Goal: Complete application form: Complete application form

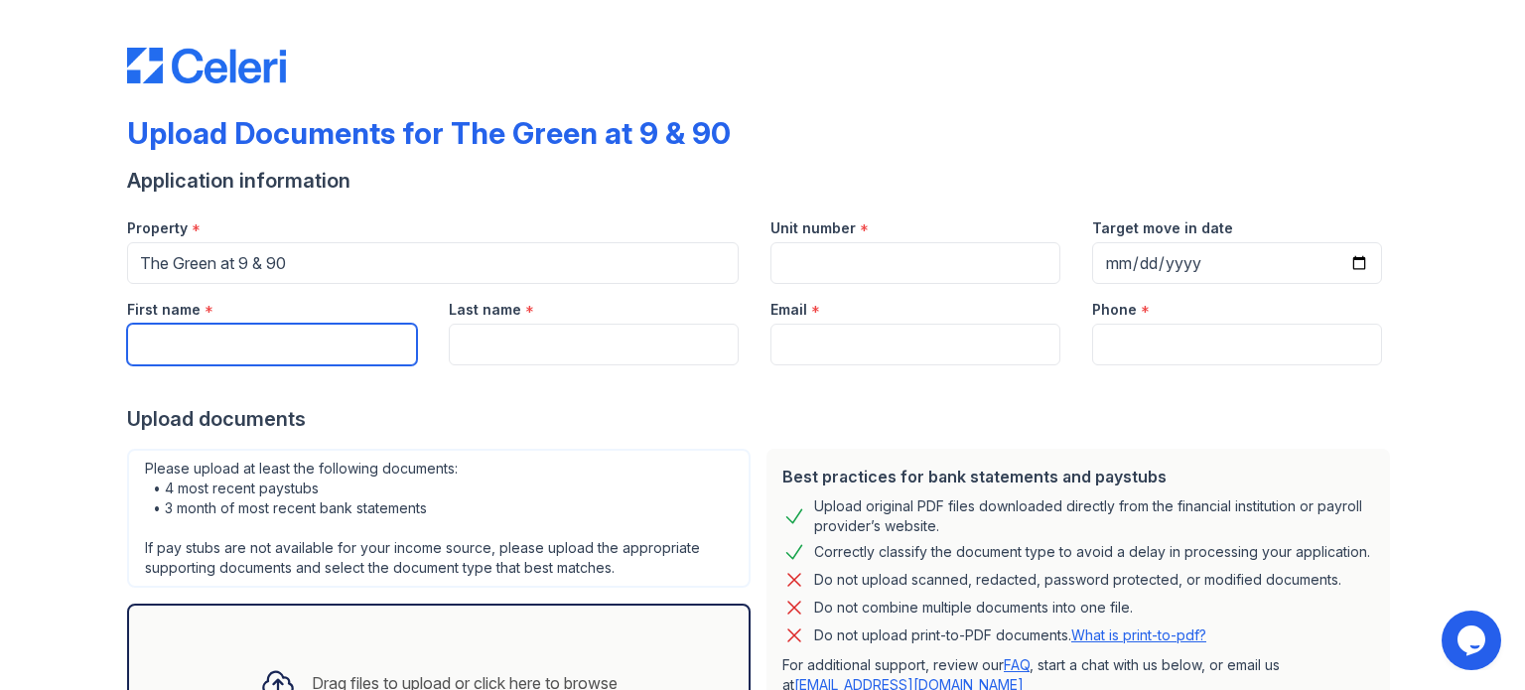
click at [338, 354] on input "First name" at bounding box center [272, 345] width 290 height 42
type input "[PERSON_NAME]"
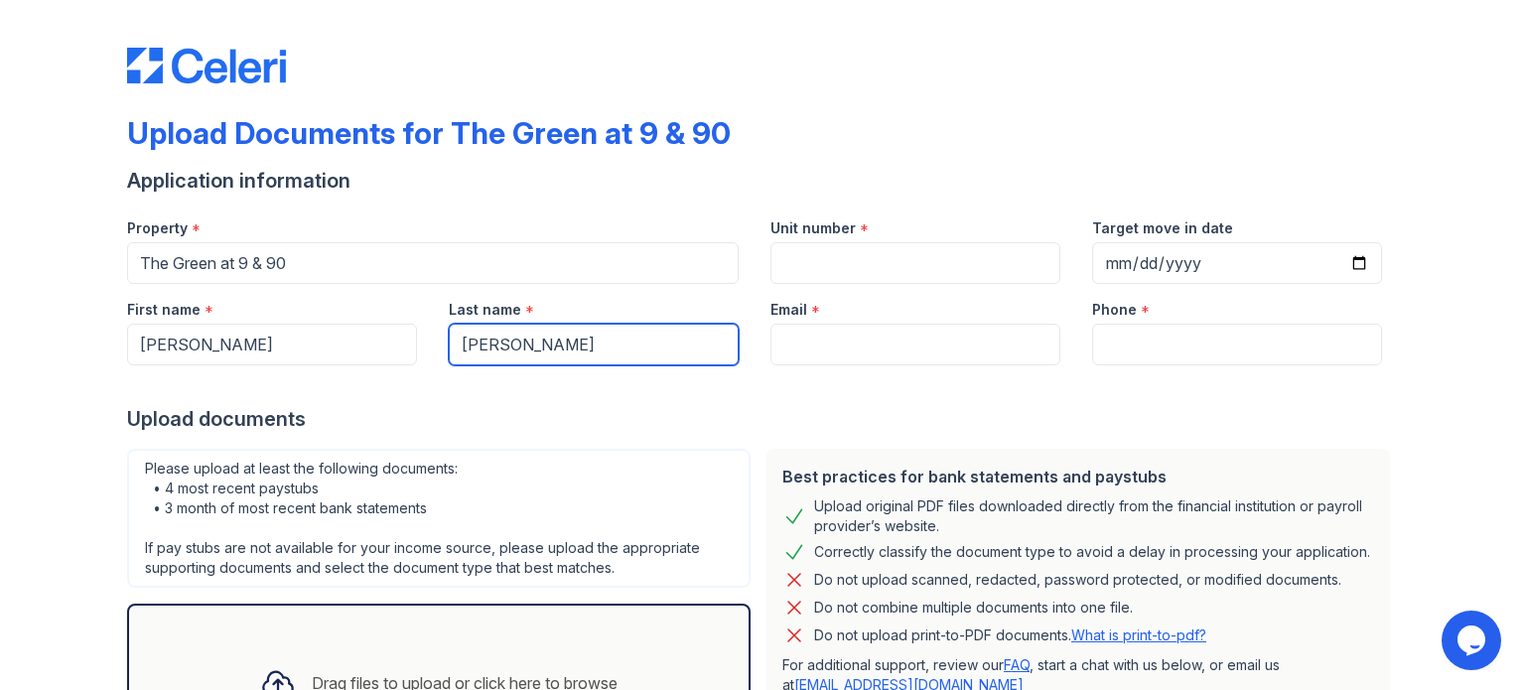
type input "[PERSON_NAME]"
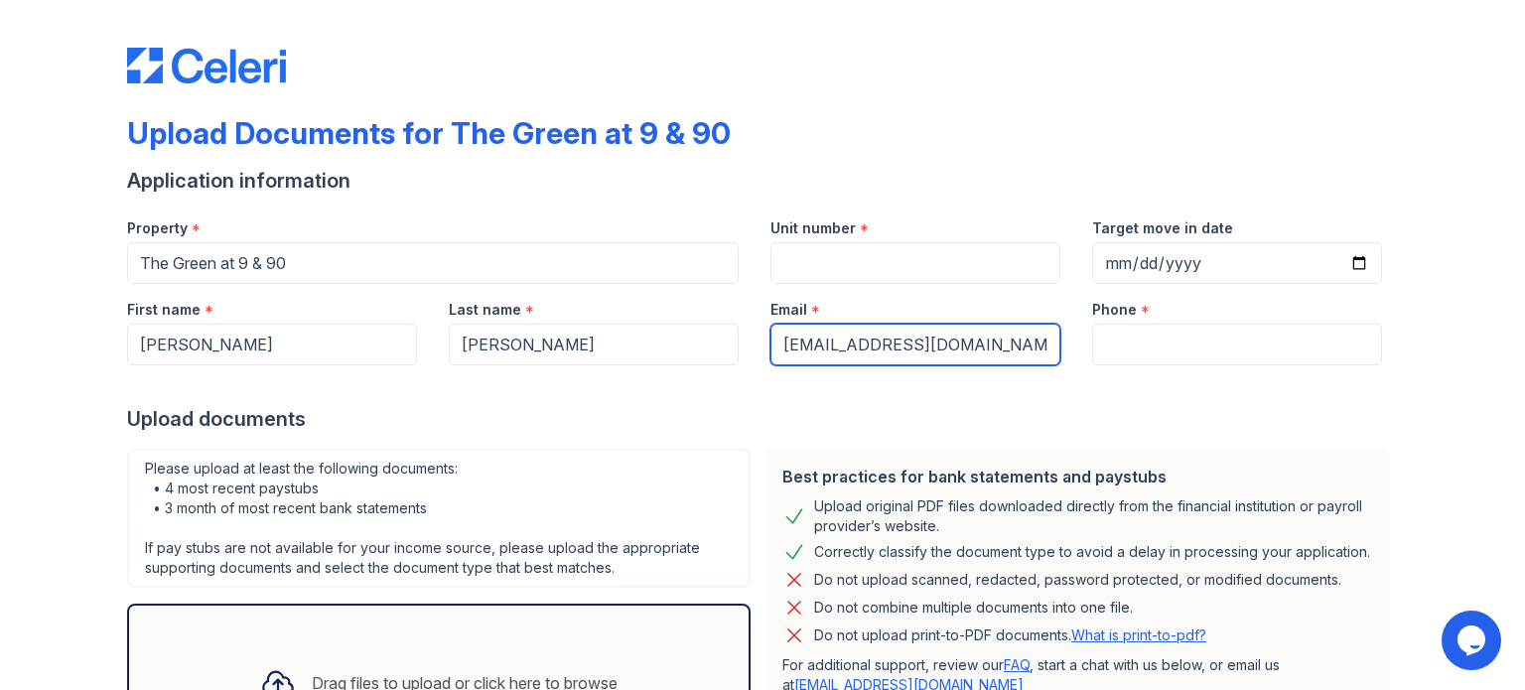
type input "[EMAIL_ADDRESS][DOMAIN_NAME]"
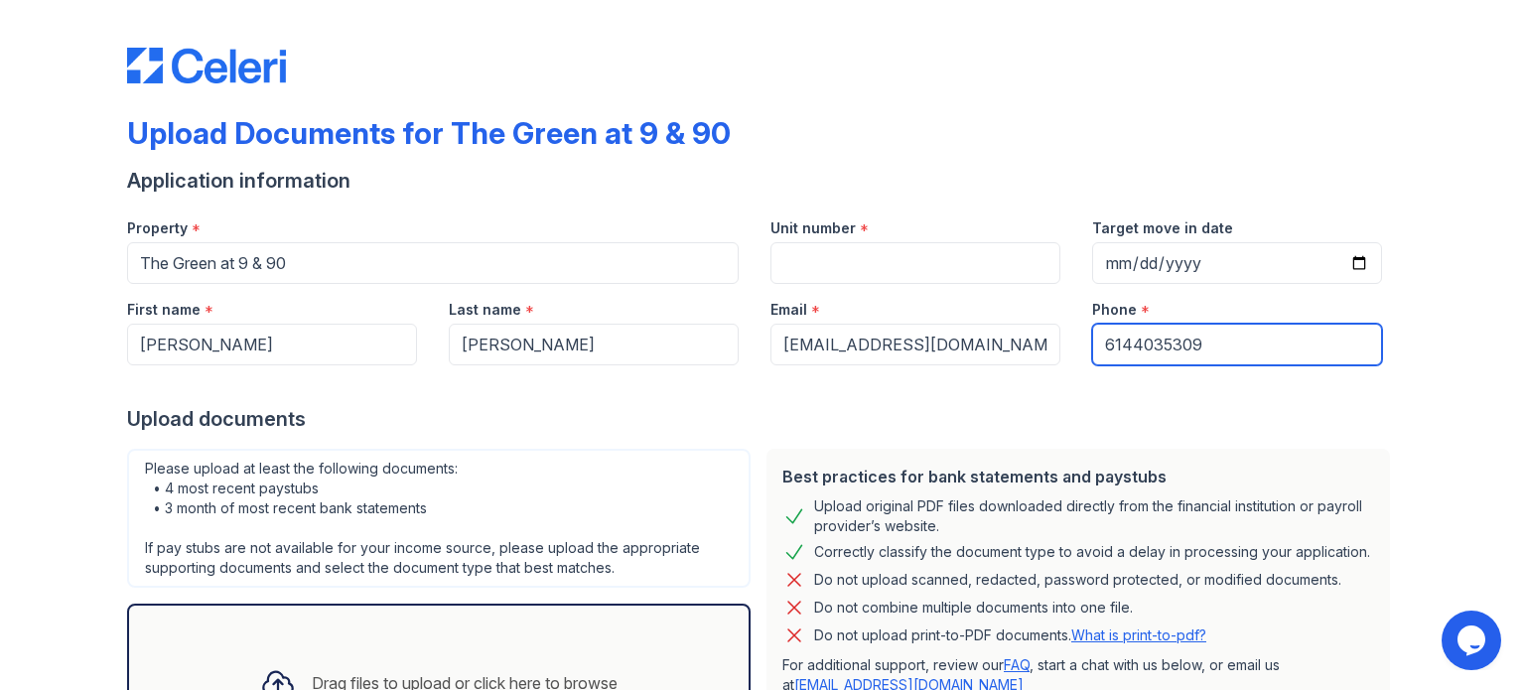
type input "6144035309"
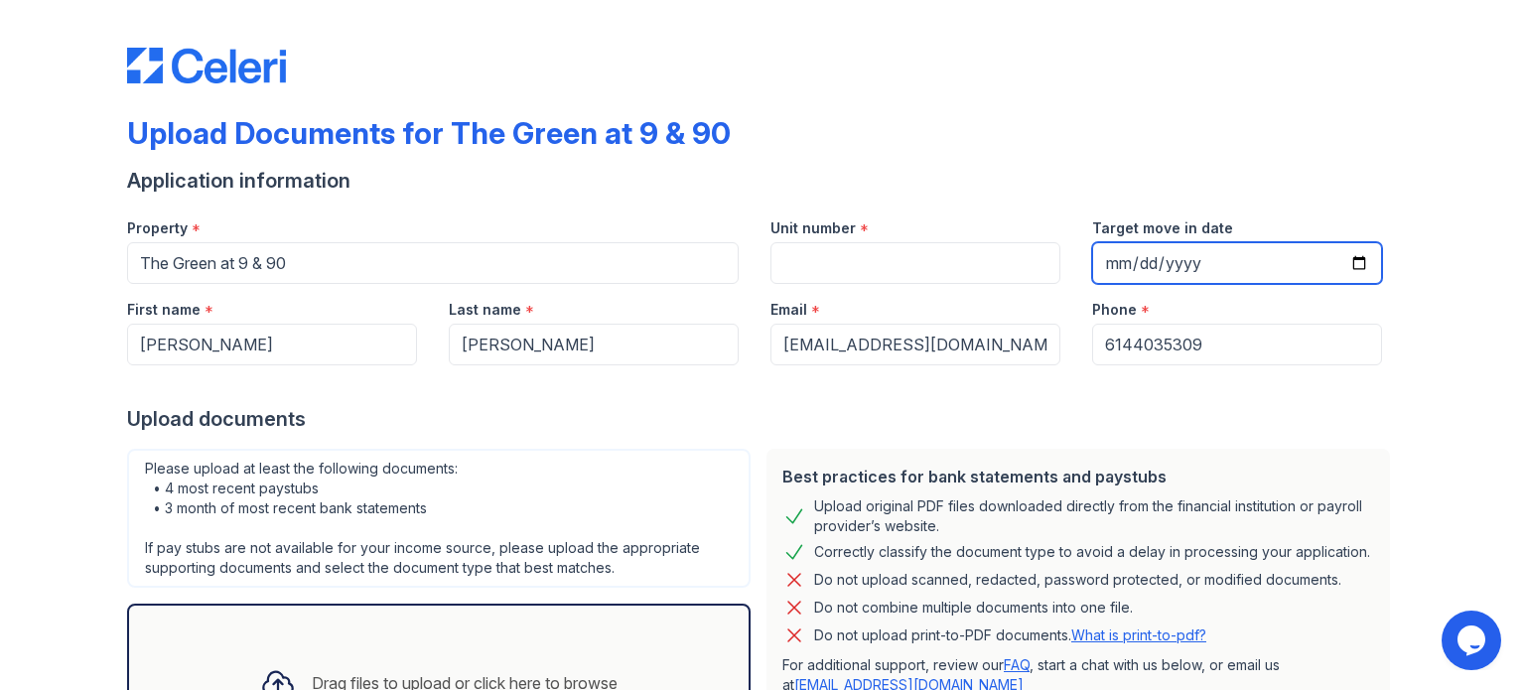
click at [1219, 260] on input "Target move in date" at bounding box center [1237, 263] width 290 height 42
click at [1359, 261] on input "Target move in date" at bounding box center [1237, 263] width 290 height 42
type input "[DATE]"
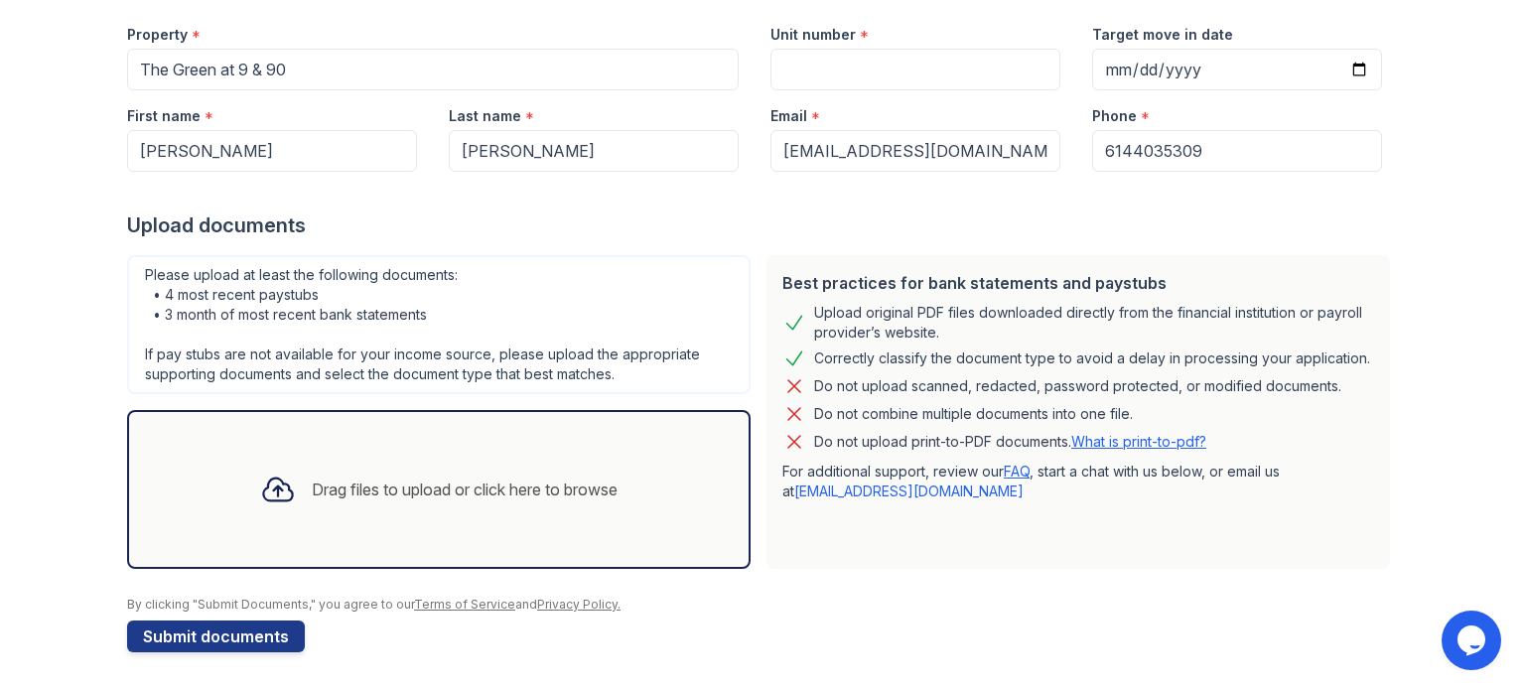
click at [344, 484] on div "Drag files to upload or click here to browse" at bounding box center [465, 490] width 306 height 24
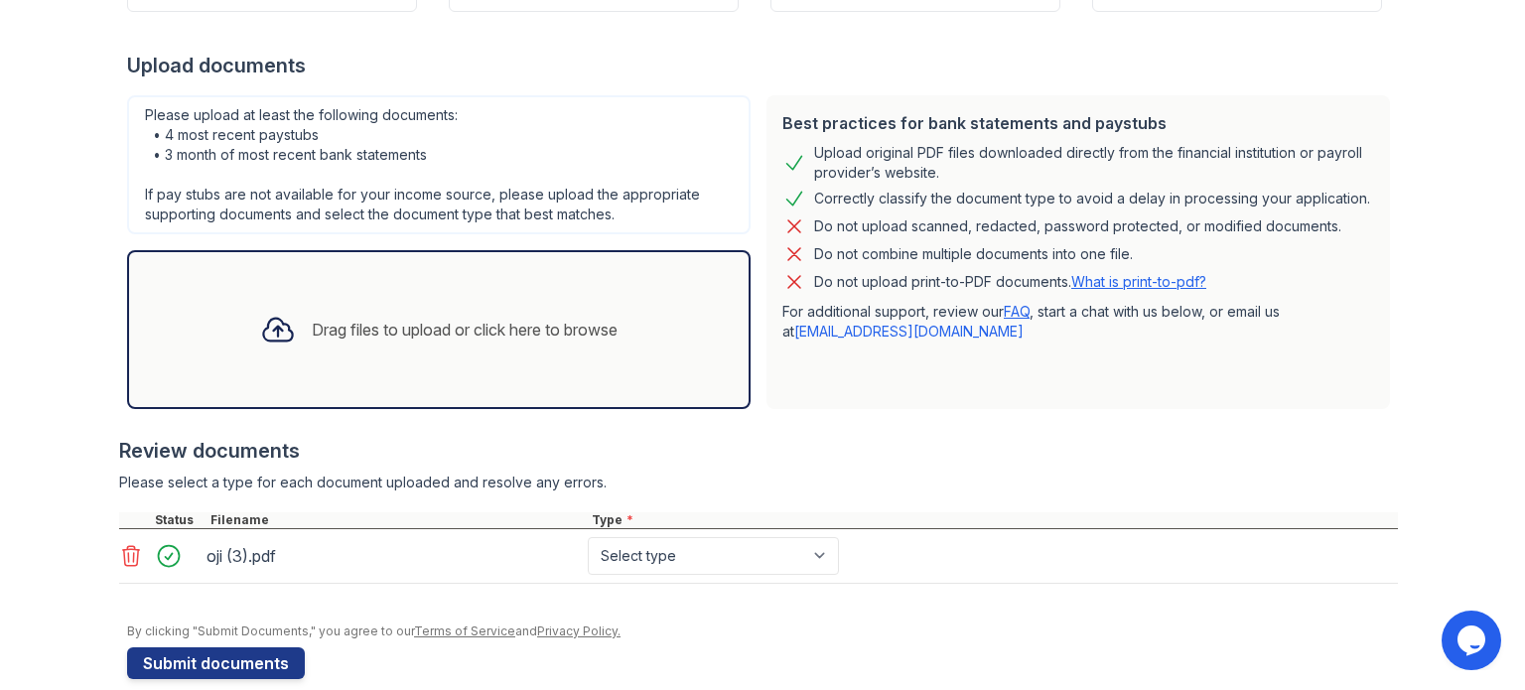
scroll to position [379, 0]
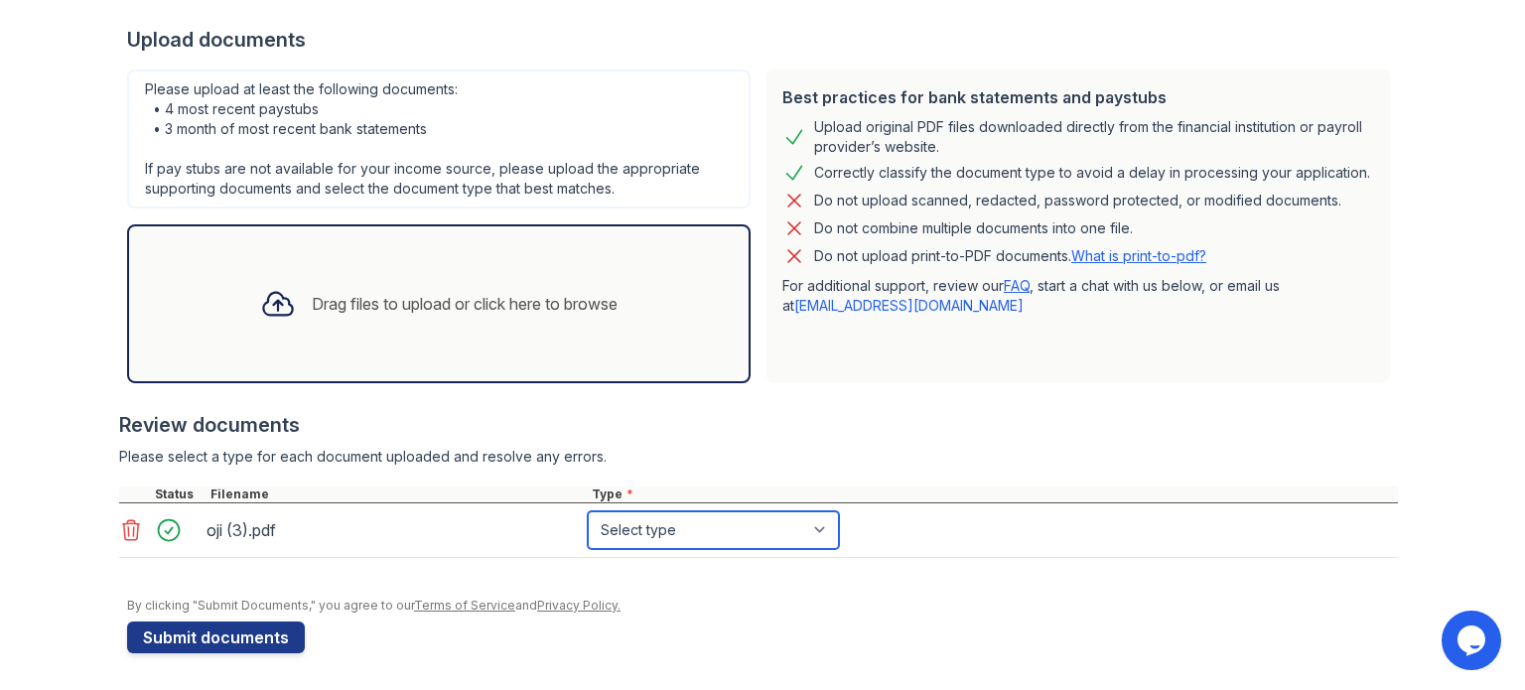
click at [681, 531] on select "Select type Paystub Bank Statement Offer Letter Tax Documents Benefit Award Let…" at bounding box center [713, 530] width 251 height 38
select select "benefit_award_letter"
click at [588, 511] on select "Select type Paystub Bank Statement Offer Letter Tax Documents Benefit Award Let…" at bounding box center [713, 530] width 251 height 38
click at [282, 293] on div at bounding box center [278, 304] width 52 height 52
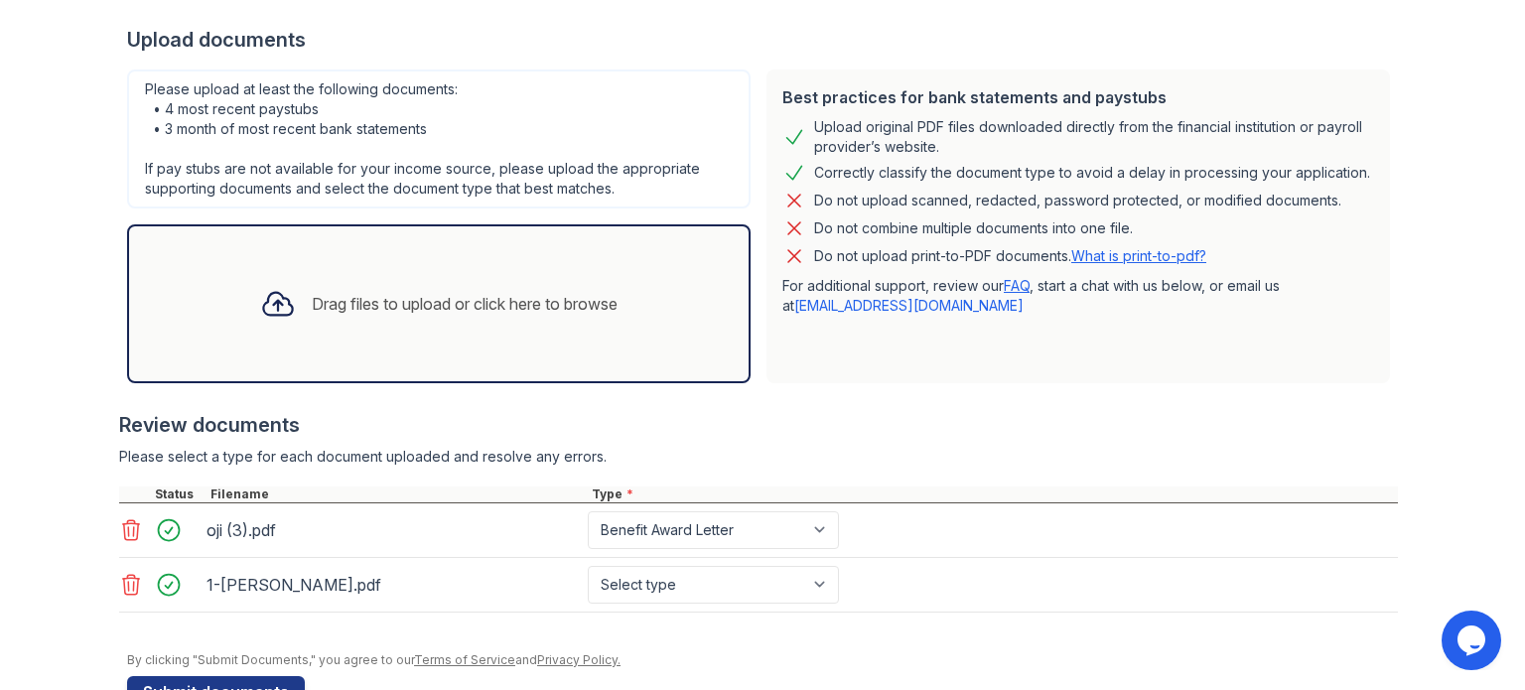
click at [127, 583] on icon at bounding box center [131, 585] width 24 height 24
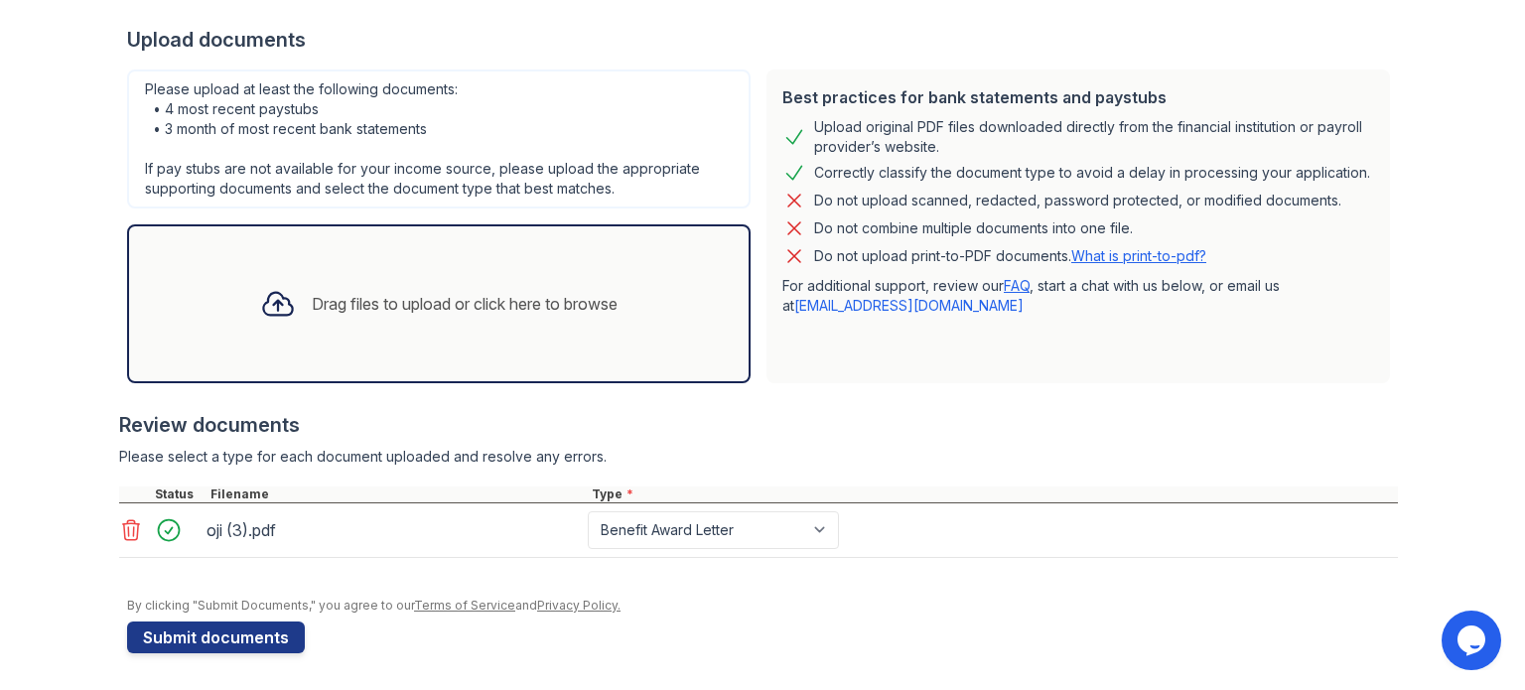
click at [308, 323] on div "Drag files to upload or click here to browse" at bounding box center [438, 304] width 389 height 68
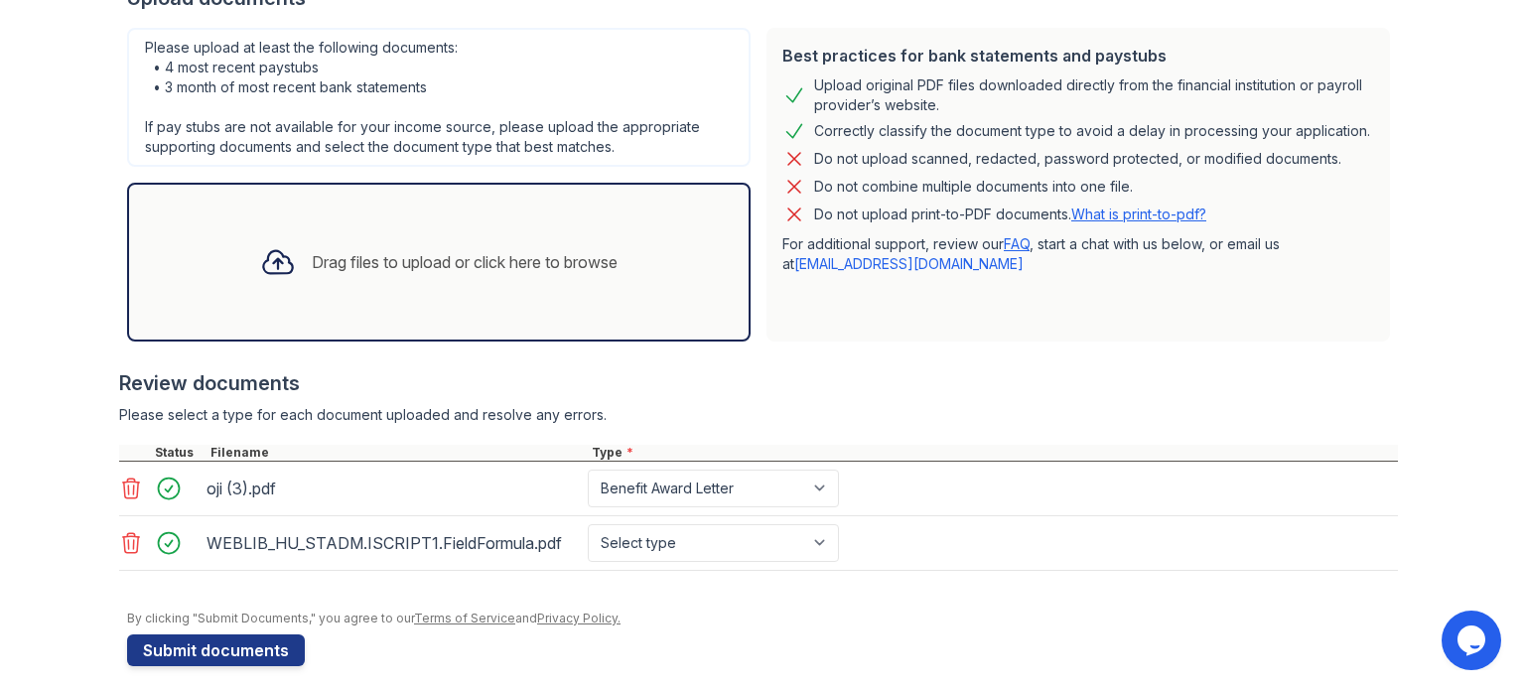
scroll to position [423, 0]
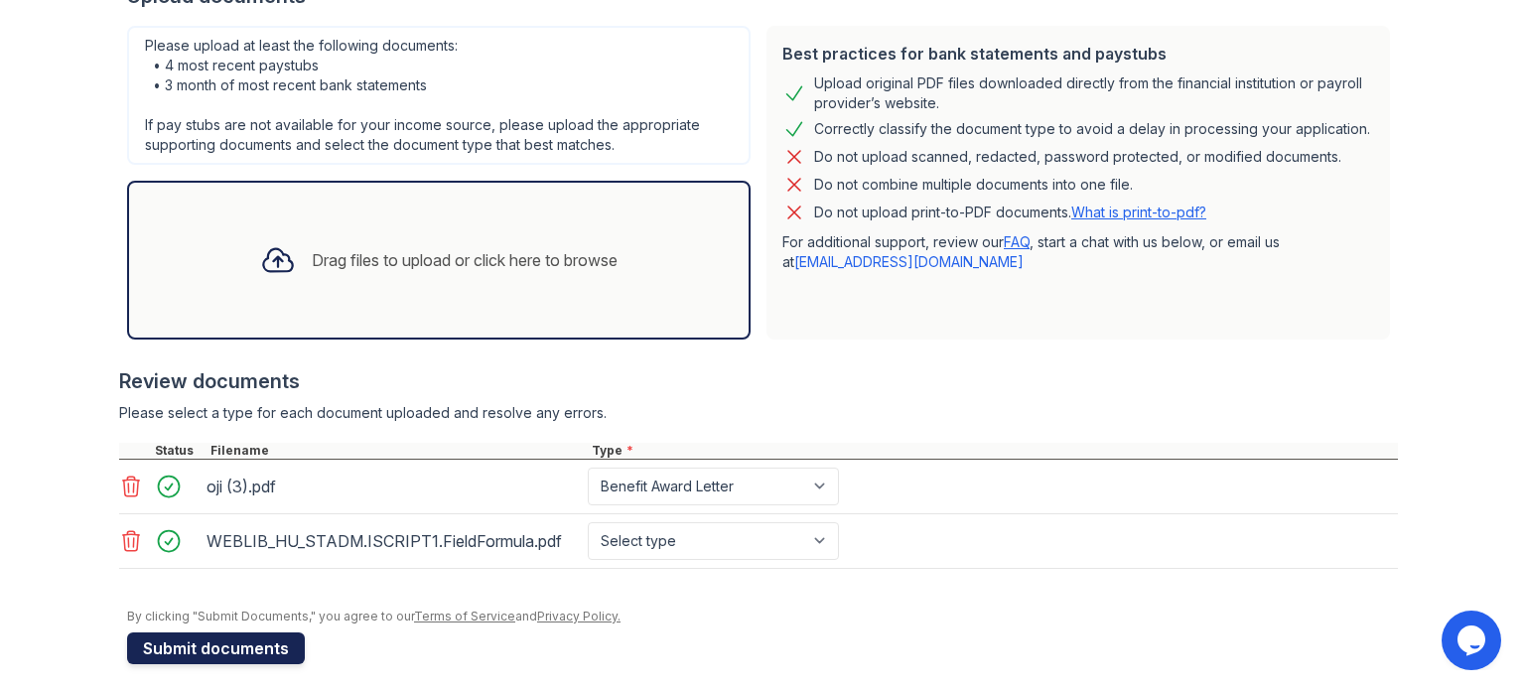
click at [270, 645] on button "Submit documents" at bounding box center [216, 649] width 178 height 32
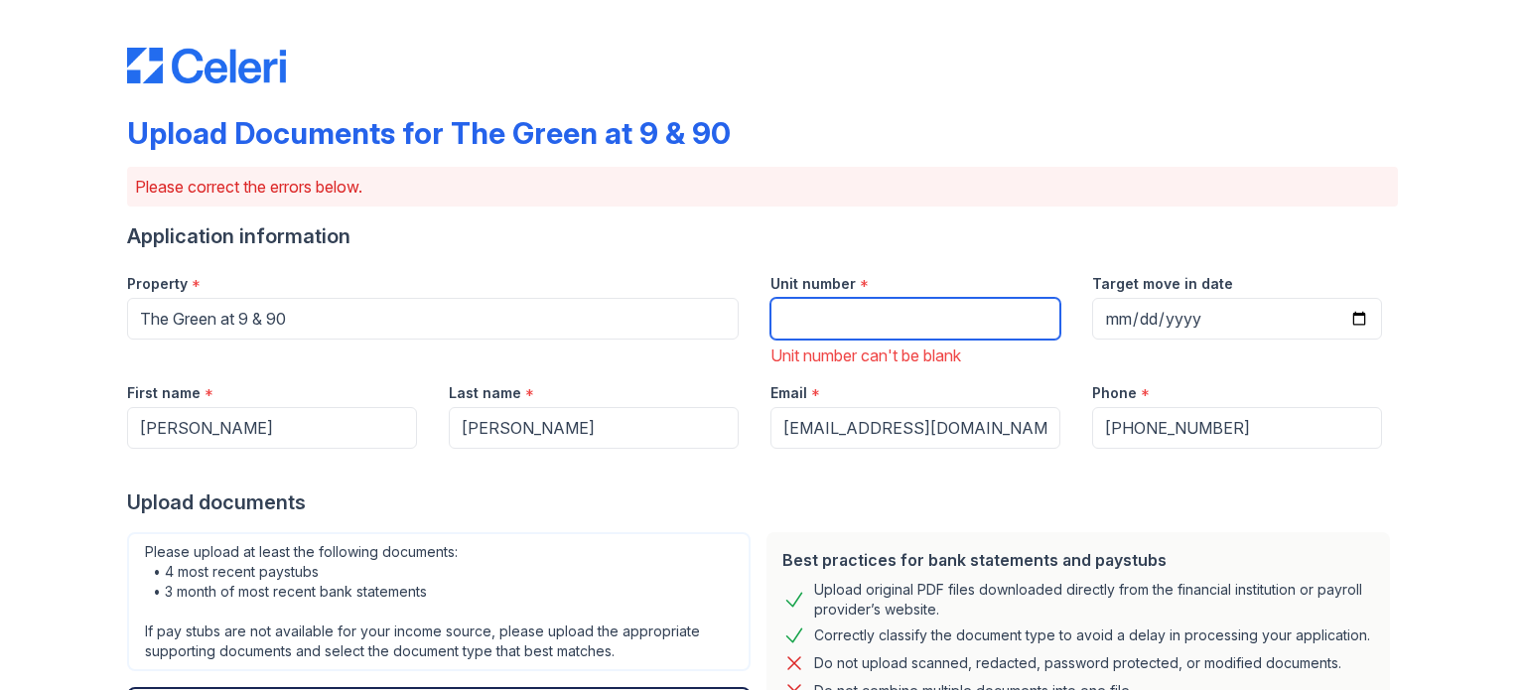
click at [898, 331] on input "Unit number" at bounding box center [916, 319] width 290 height 42
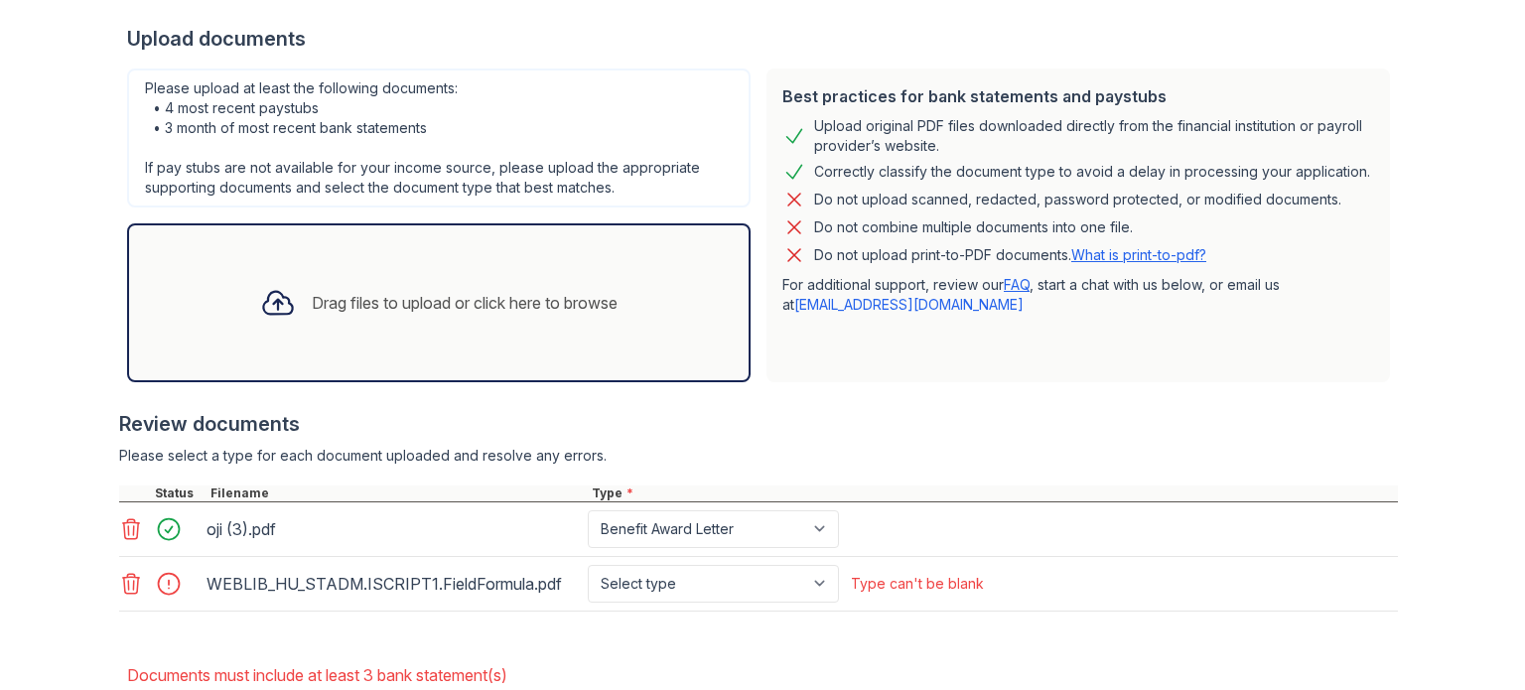
scroll to position [580, 0]
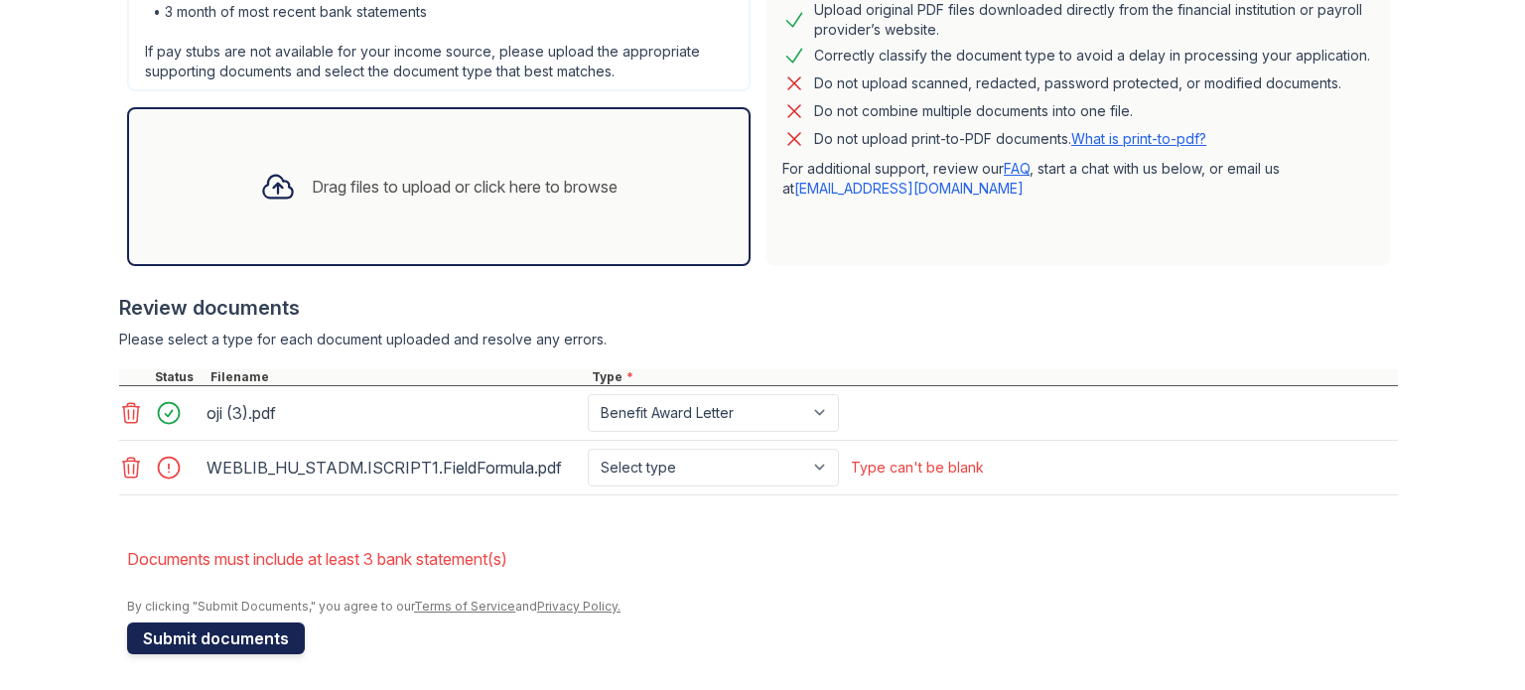
type input "b309"
click at [233, 635] on button "Submit documents" at bounding box center [216, 639] width 178 height 32
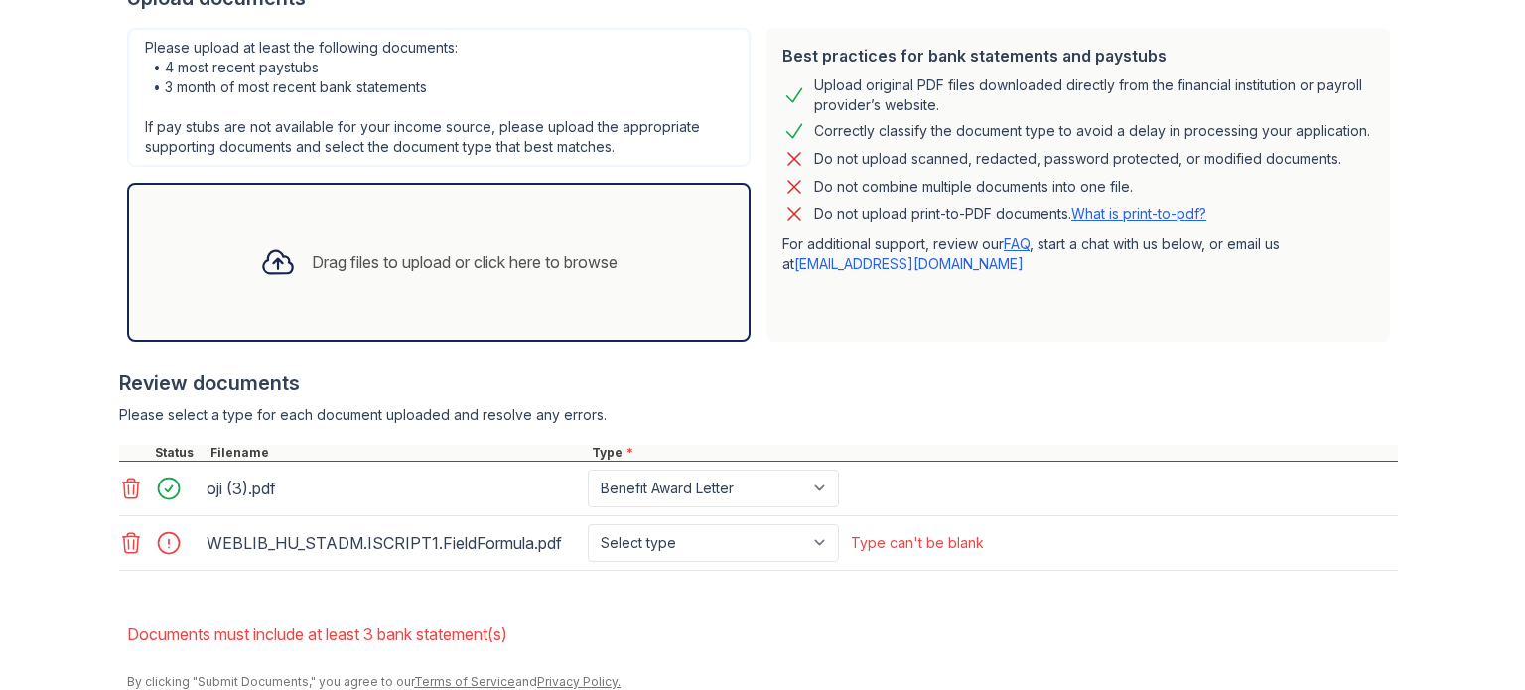
scroll to position [552, 0]
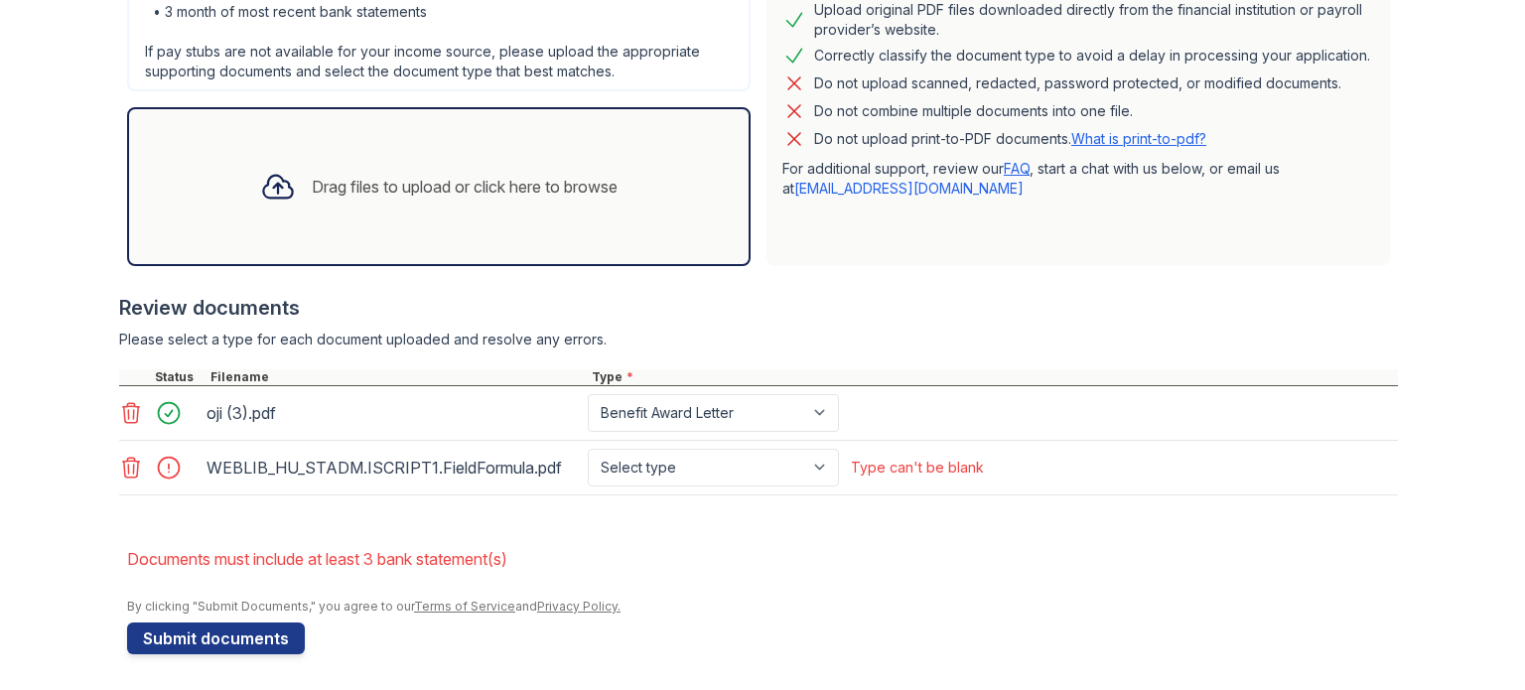
click at [380, 193] on div "Drag files to upload or click here to browse" at bounding box center [465, 187] width 306 height 24
click at [763, 462] on select "Select type Paystub Bank Statement Offer Letter Tax Documents Benefit Award Let…" at bounding box center [713, 468] width 251 height 38
select select "bank_statement"
click at [588, 449] on select "Select type Paystub Bank Statement Offer Letter Tax Documents Benefit Award Let…" at bounding box center [713, 468] width 251 height 38
click at [262, 633] on button "Submit documents" at bounding box center [216, 639] width 178 height 32
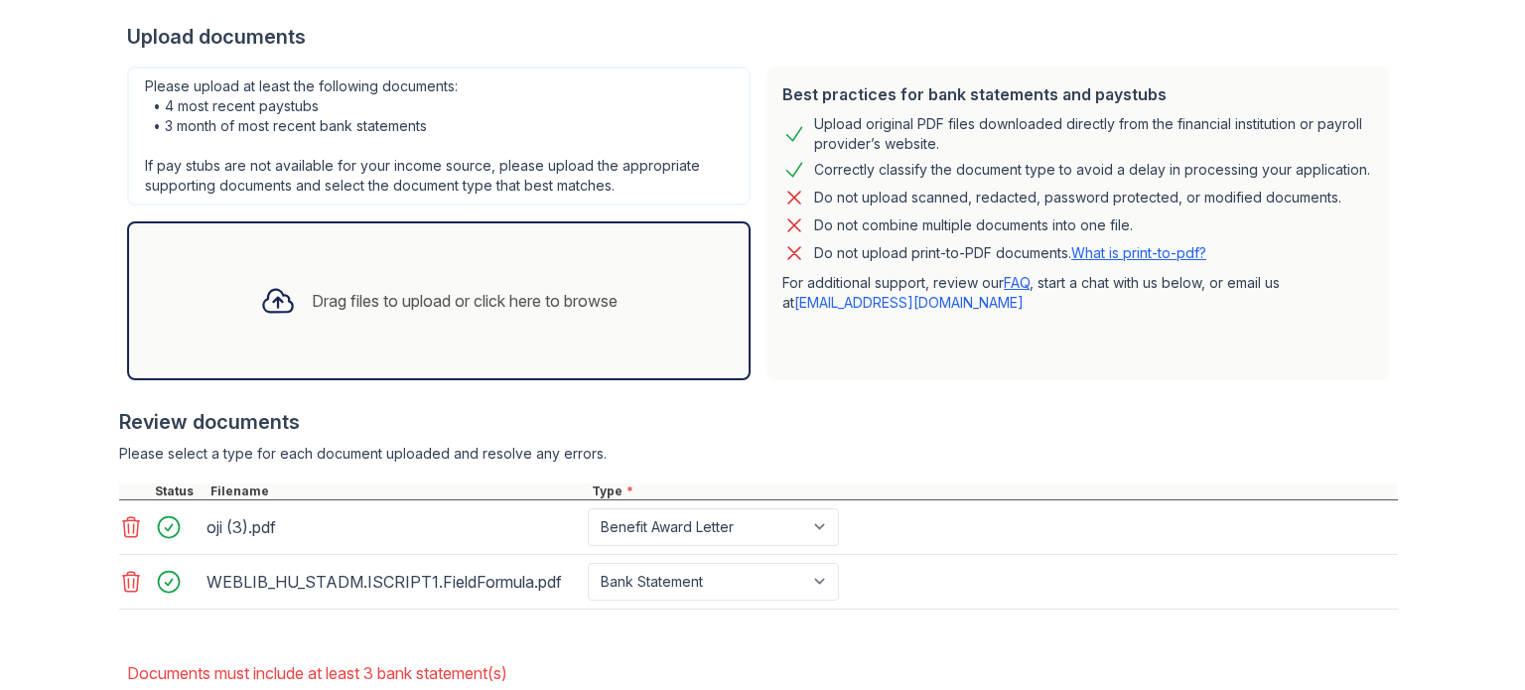
scroll to position [437, 0]
click at [358, 311] on div "Drag files to upload or click here to browse" at bounding box center [465, 302] width 306 height 24
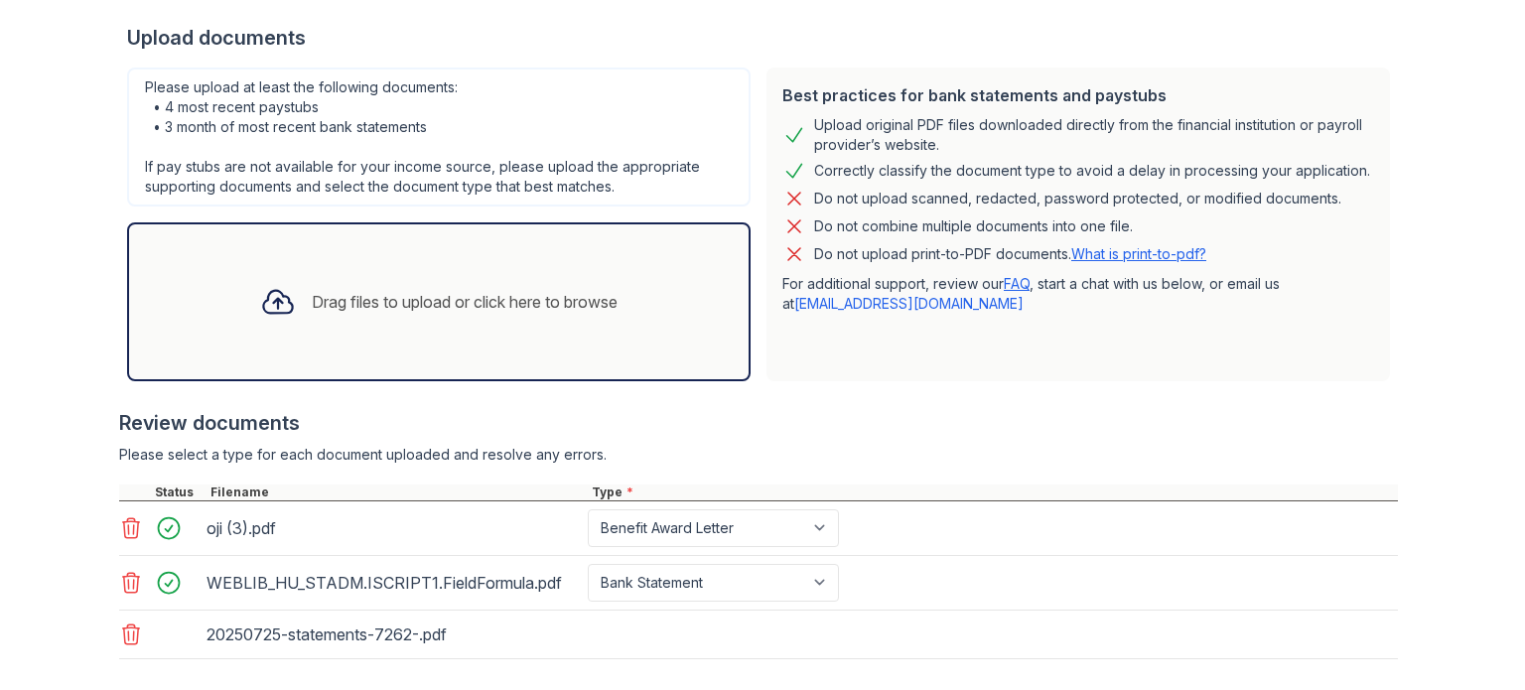
click at [298, 280] on div "Drag files to upload or click here to browse" at bounding box center [438, 302] width 389 height 68
click at [318, 285] on div "Drag files to upload or click here to browse" at bounding box center [438, 302] width 389 height 68
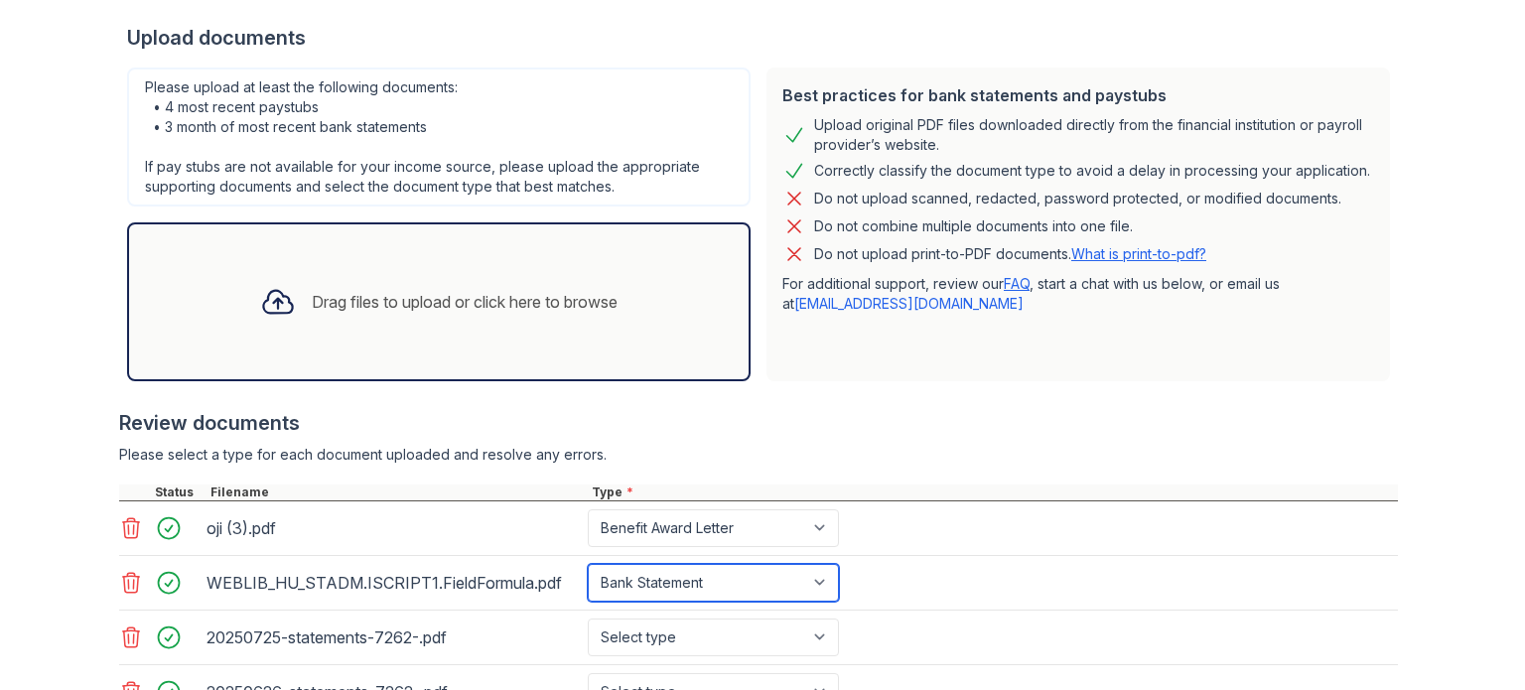
click at [719, 581] on select "Paystub Bank Statement Offer Letter Tax Documents Benefit Award Letter Investme…" at bounding box center [713, 583] width 251 height 38
select select "benefit_award_letter"
click at [588, 564] on select "Paystub Bank Statement Offer Letter Tax Documents Benefit Award Letter Investme…" at bounding box center [713, 583] width 251 height 38
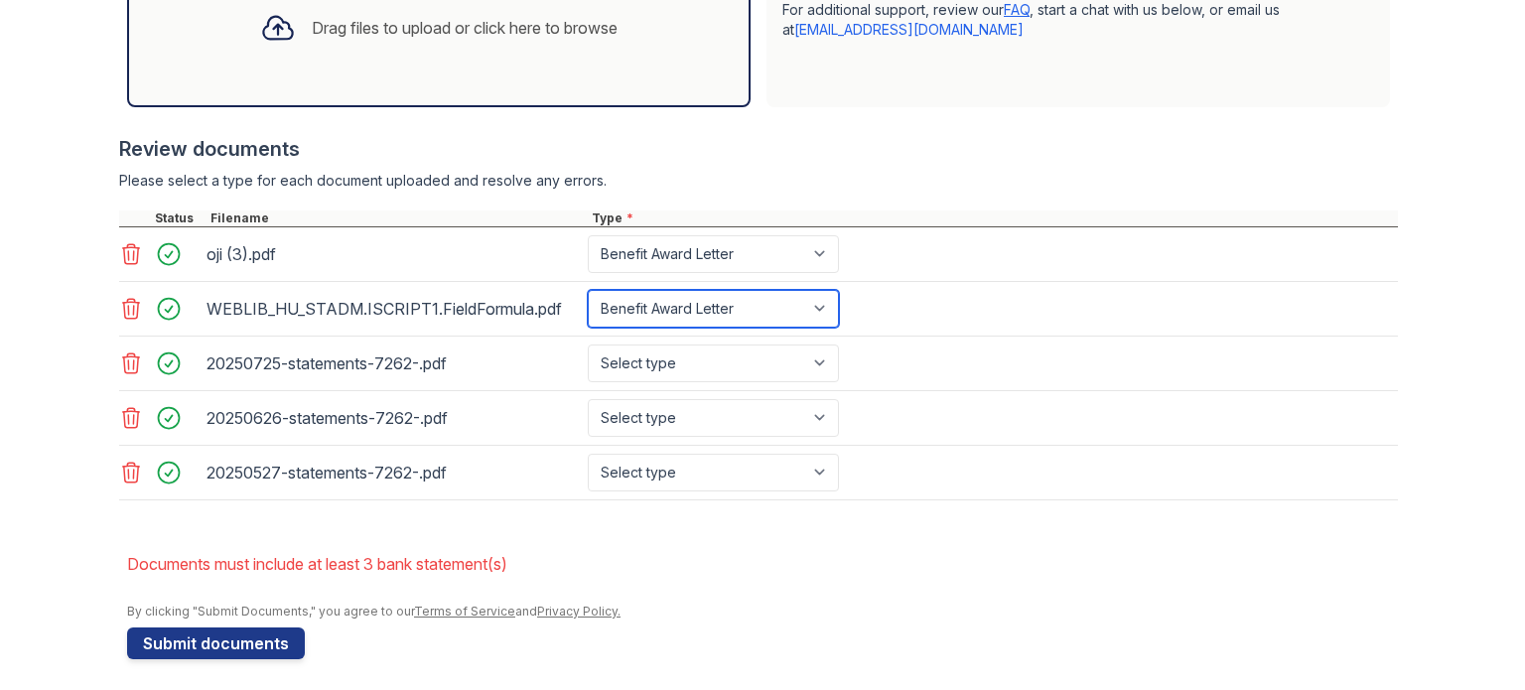
scroll to position [711, 0]
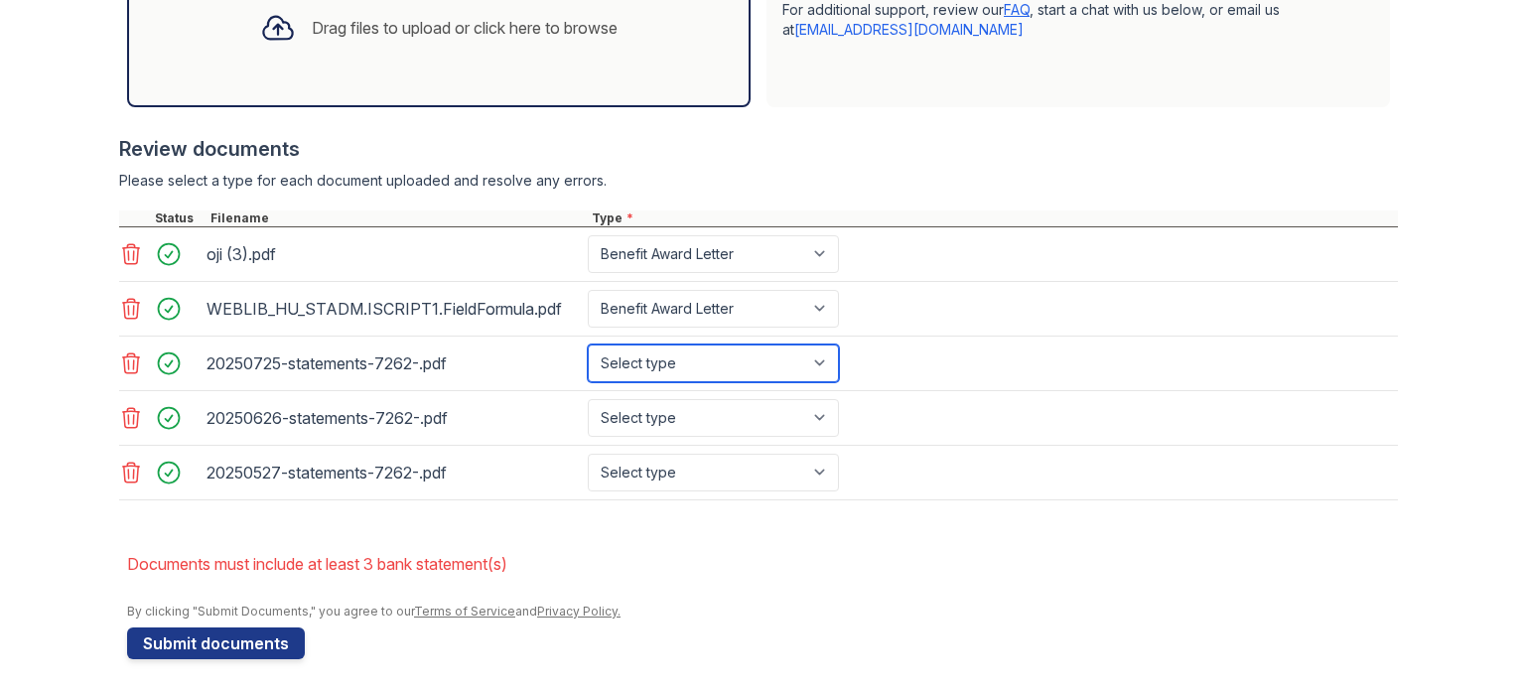
click at [745, 368] on select "Select type Paystub Bank Statement Offer Letter Tax Documents Benefit Award Let…" at bounding box center [713, 364] width 251 height 38
select select "bank_statement"
click at [588, 345] on select "Select type Paystub Bank Statement Offer Letter Tax Documents Benefit Award Let…" at bounding box center [713, 364] width 251 height 38
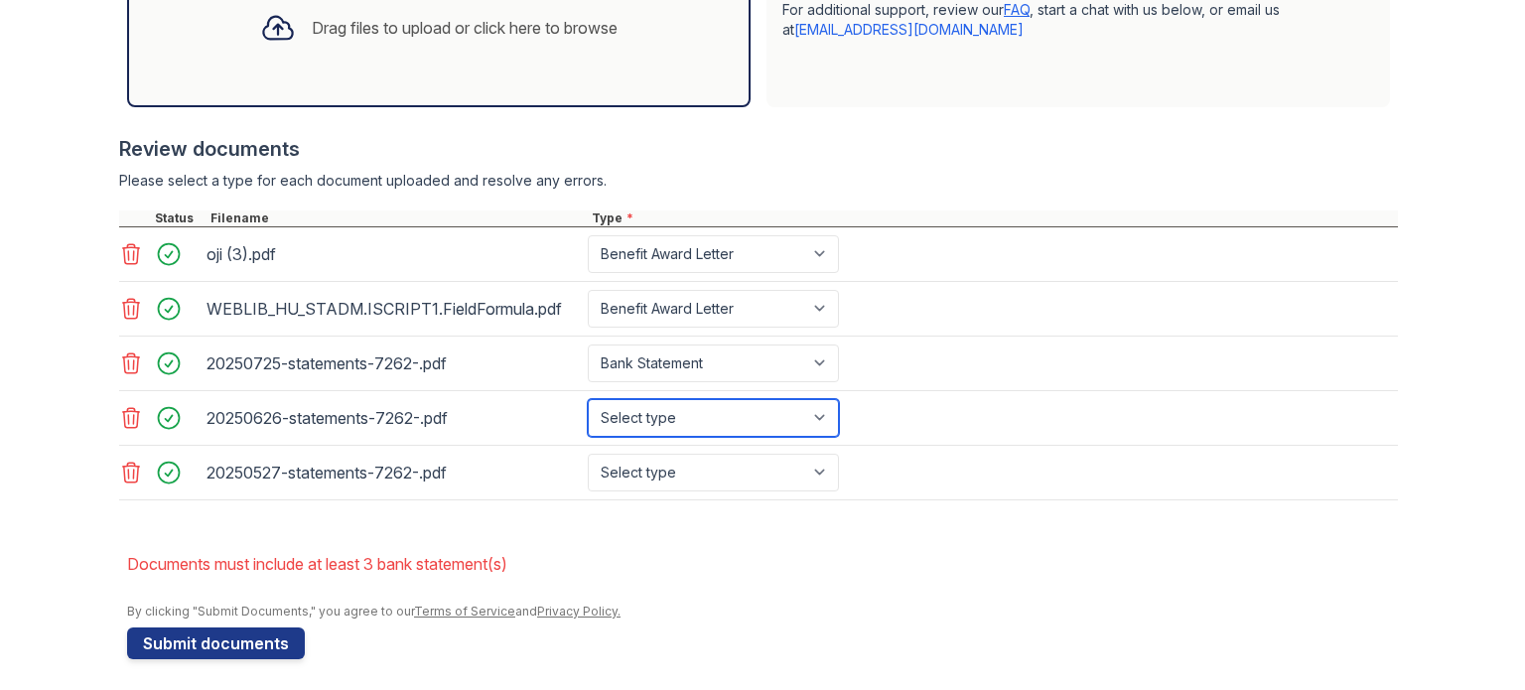
click at [718, 424] on select "Select type Paystub Bank Statement Offer Letter Tax Documents Benefit Award Let…" at bounding box center [713, 418] width 251 height 38
select select "bank_statement"
click at [588, 399] on select "Select type Paystub Bank Statement Offer Letter Tax Documents Benefit Award Let…" at bounding box center [713, 418] width 251 height 38
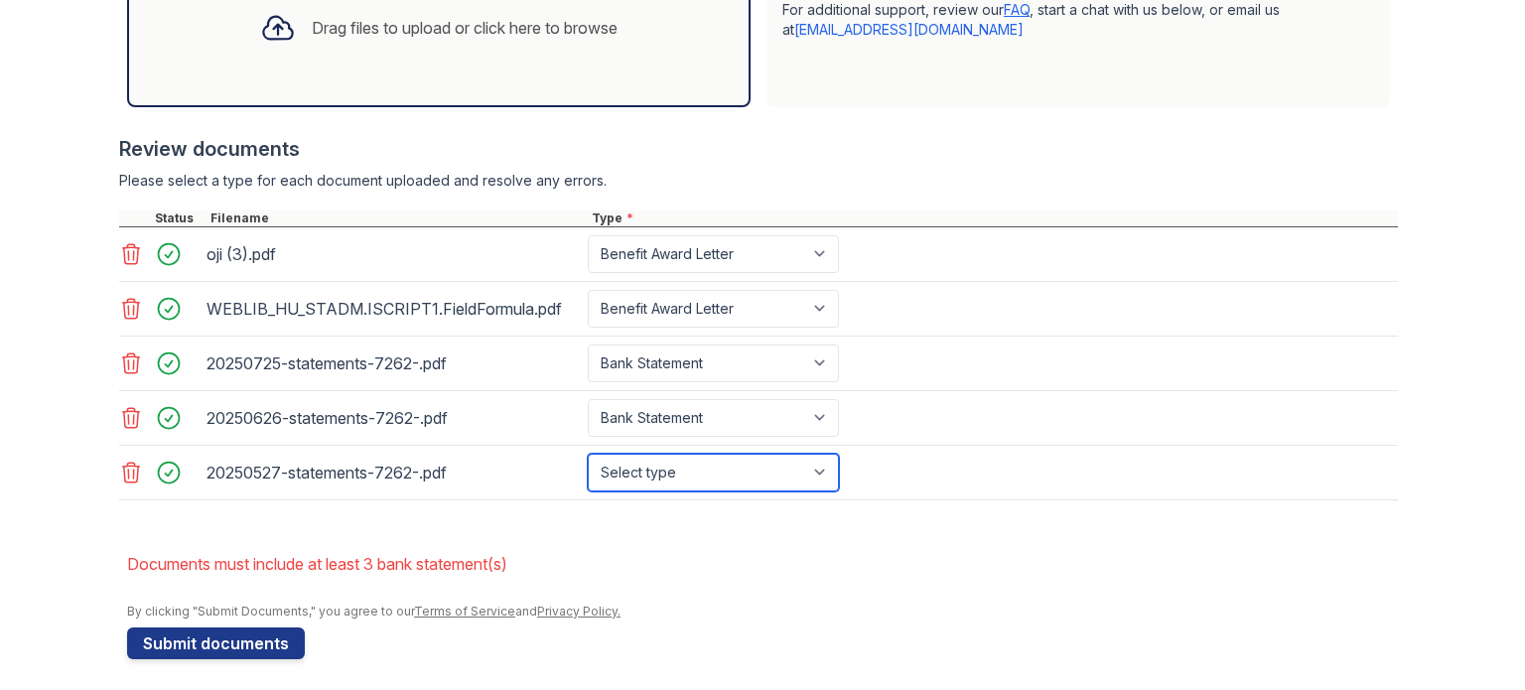
click at [696, 468] on select "Select type Paystub Bank Statement Offer Letter Tax Documents Benefit Award Let…" at bounding box center [713, 473] width 251 height 38
select select "bank_statement"
click at [588, 454] on select "Select type Paystub Bank Statement Offer Letter Tax Documents Benefit Award Let…" at bounding box center [713, 473] width 251 height 38
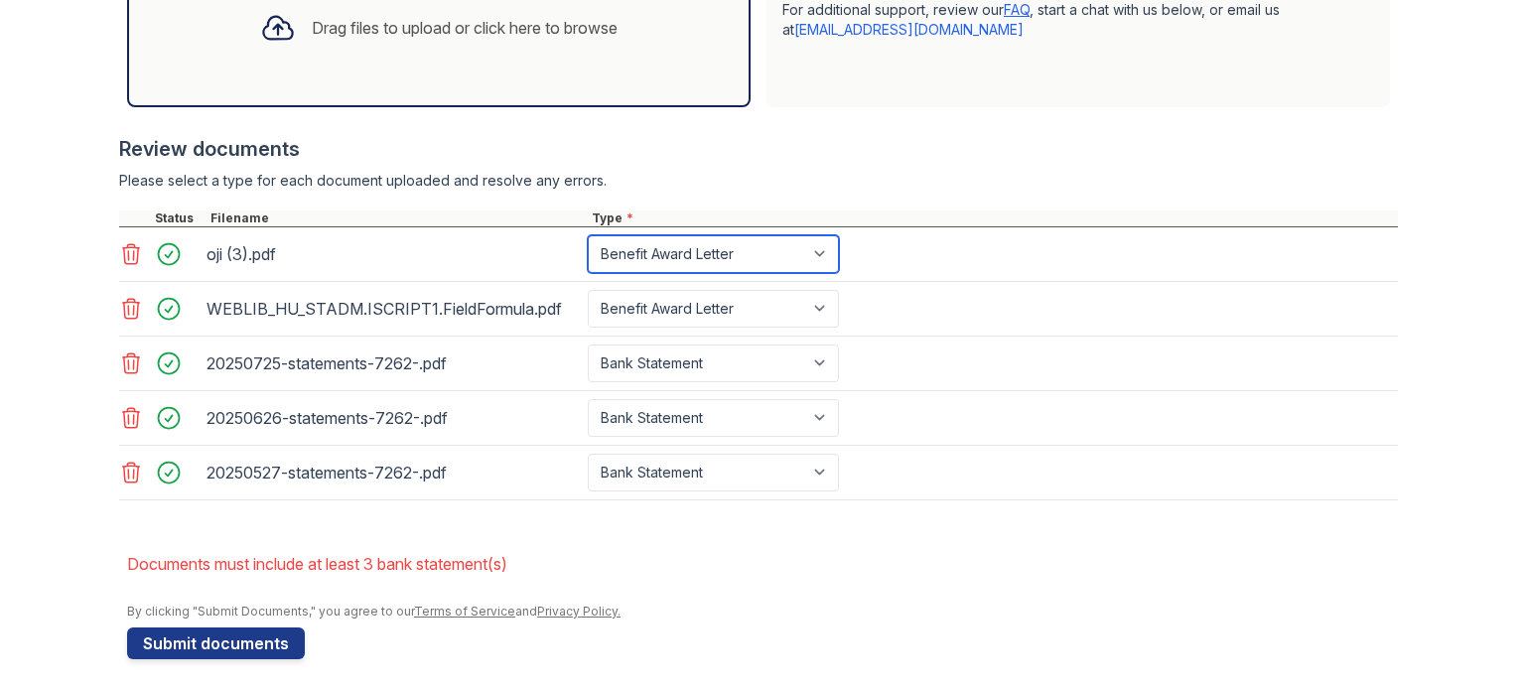
click at [704, 246] on select "Paystub Bank Statement Offer Letter Tax Documents Benefit Award Letter Investme…" at bounding box center [713, 254] width 251 height 38
select select "paystub"
click at [588, 235] on select "Paystub Bank Statement Offer Letter Tax Documents Benefit Award Letter Investme…" at bounding box center [713, 254] width 251 height 38
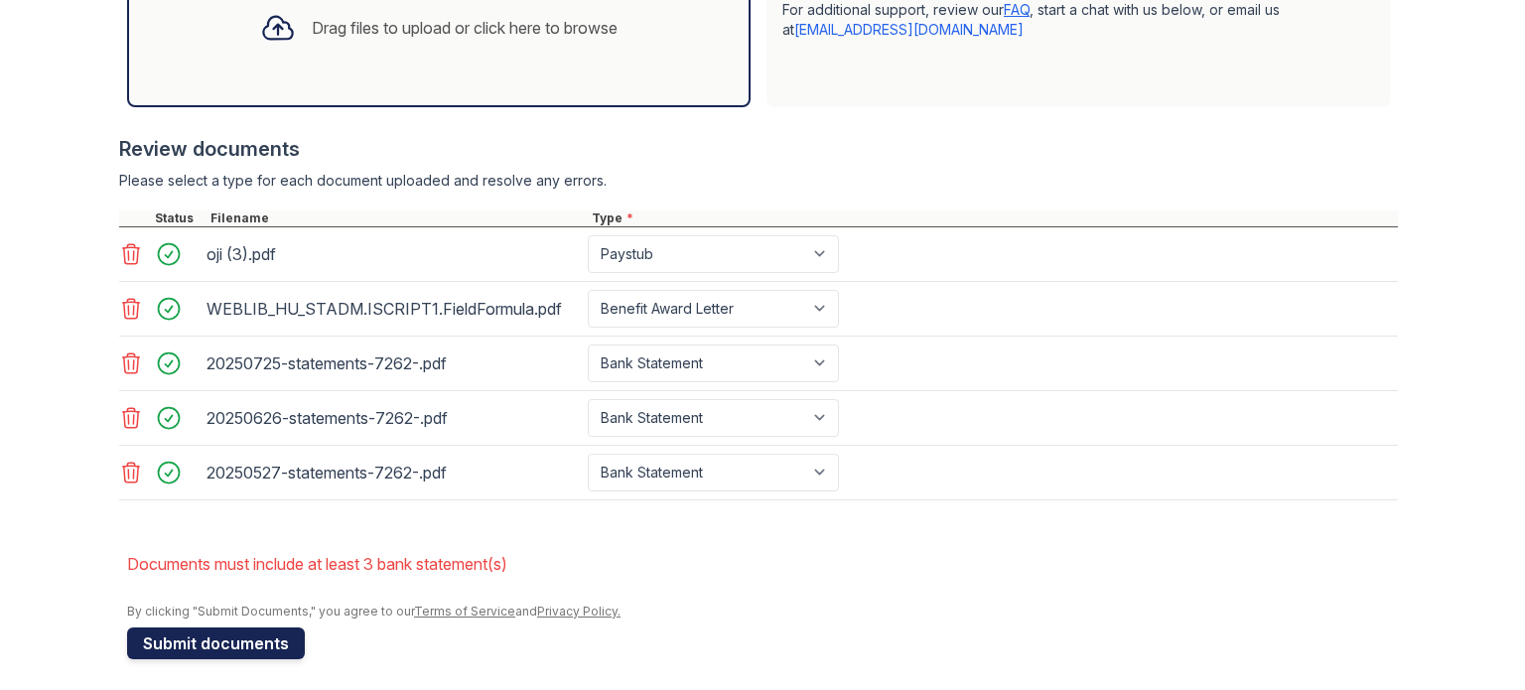
click at [218, 635] on button "Submit documents" at bounding box center [216, 644] width 178 height 32
